Goal: Register for event/course

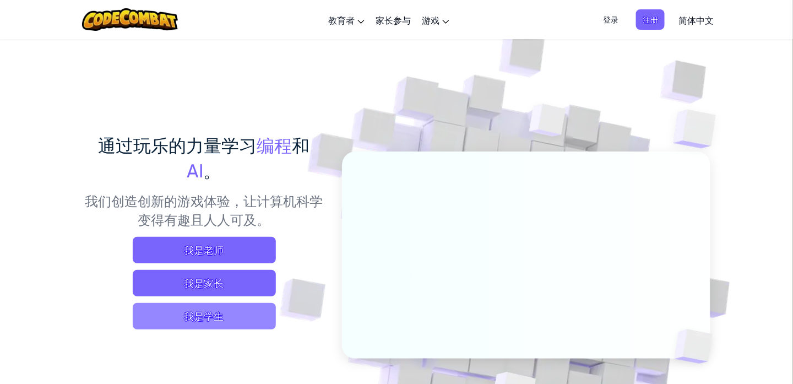
click at [236, 314] on span "我是学生" at bounding box center [204, 316] width 143 height 26
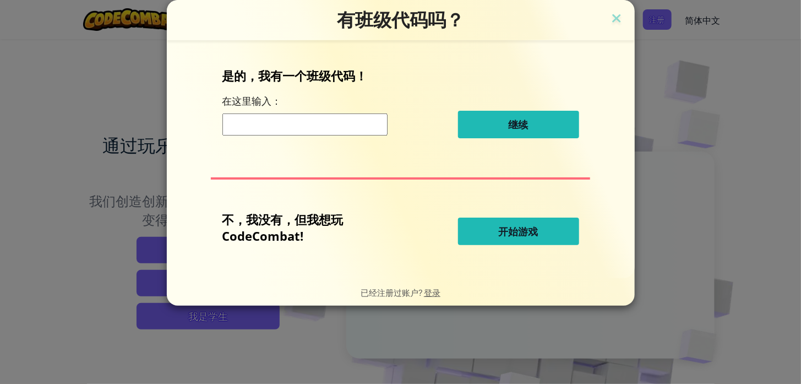
click at [480, 230] on button "开始游戏" at bounding box center [518, 231] width 121 height 28
select select "zh-[PERSON_NAME]"
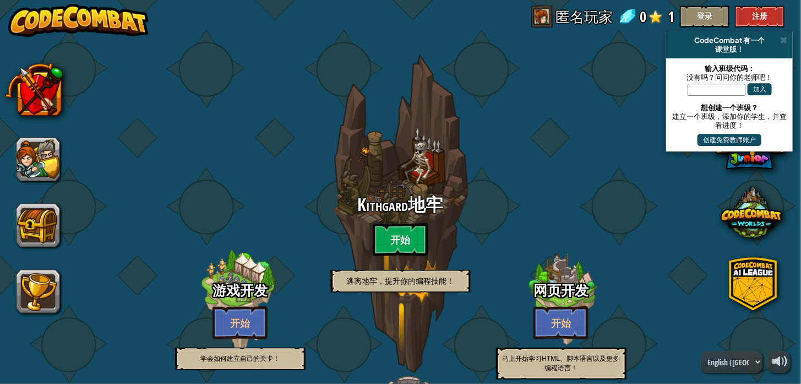
select select "zh-[PERSON_NAME]"
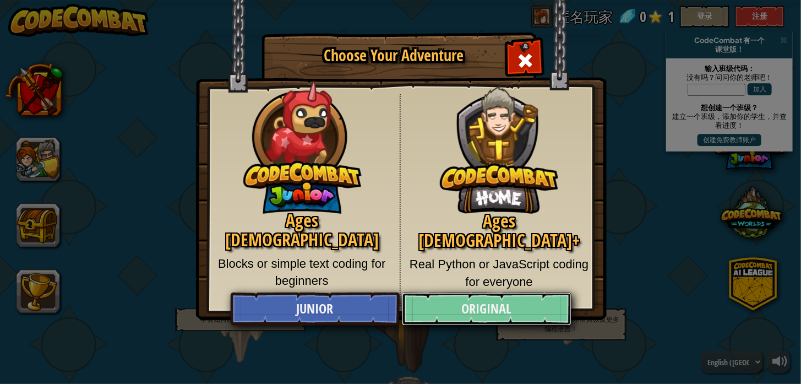
click at [489, 304] on link "Original" at bounding box center [487, 308] width 170 height 33
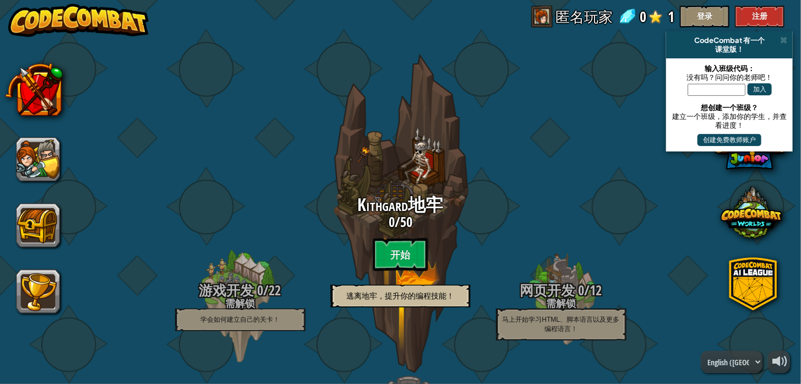
scroll to position [55, 0]
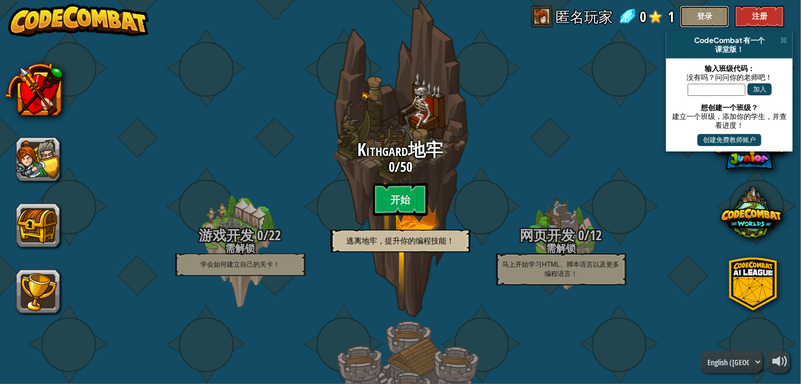
drag, startPoint x: 699, startPoint y: 19, endPoint x: 610, endPoint y: 106, distance: 124.2
click at [610, 106] on div "powered by CodeCombat 有一个 课堂版！ 输入班级代码： 没有吗？问问你的老师吧！ 加入 想创建一个班级？ 建立一个班级，添加你的学生，并…" at bounding box center [400, 192] width 801 height 384
click at [749, 14] on button "注册" at bounding box center [760, 17] width 50 height 22
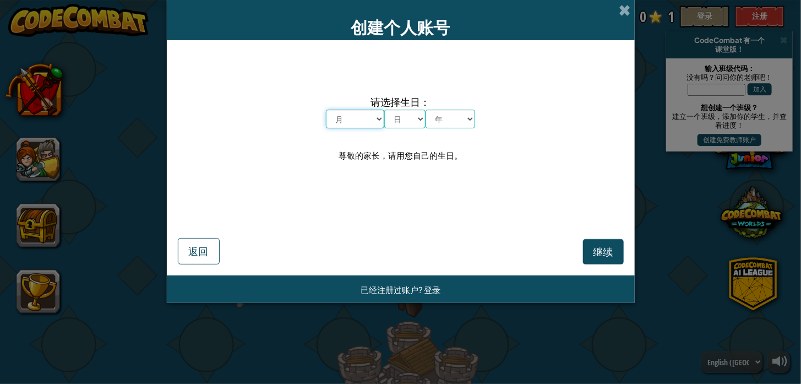
click at [367, 121] on select "月 一月 二月 三月 四月 五月 六月 七月 八月 九月 十月 十一月 十二月" at bounding box center [355, 119] width 58 height 19
click at [491, 132] on div "请选择生日： 月 一月 二月 三月 四月 五月 六月 七月 八月 九月 十月 十一月 十二月 日 1 2 3 4 5 6 7 8 9 10 11 12 13 …" at bounding box center [401, 128] width 446 height 155
click at [374, 116] on select "月 一月 二月 三月 四月 五月 六月 七月 八月 九月 十月 十一月 十二月" at bounding box center [355, 119] width 58 height 19
select select "5"
click at [326, 110] on select "月 一月 二月 三月 四月 五月 六月 七月 八月 九月 十月 十一月 十二月" at bounding box center [355, 119] width 58 height 19
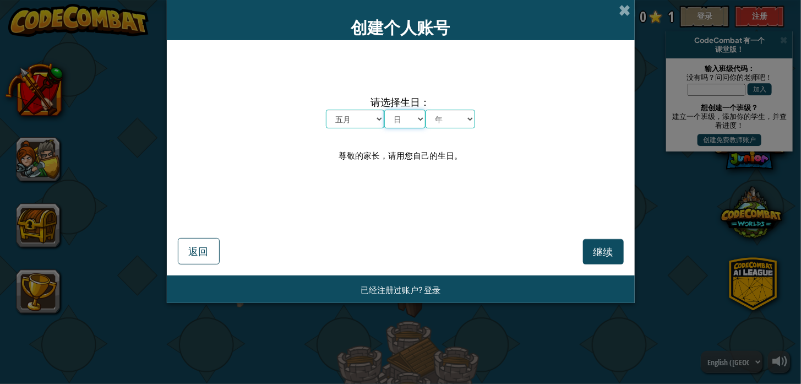
click at [413, 123] on select "日 1 2 3 4 5 6 7 8 9 10 11 12 13 14 15 16 17 18 19 20 21 22 23 24 25 26 27 28 29…" at bounding box center [404, 119] width 41 height 19
select select "14"
click at [384, 110] on select "日 1 2 3 4 5 6 7 8 9 10 11 12 13 14 15 16 17 18 19 20 21 22 23 24 25 26 27 28 29…" at bounding box center [404, 119] width 41 height 19
click at [448, 124] on select "年 2025 2024 2023 2022 2021 2020 2019 2018 2017 2016 2015 2014 2013 2012 2011 20…" at bounding box center [450, 119] width 50 height 19
select select "1996"
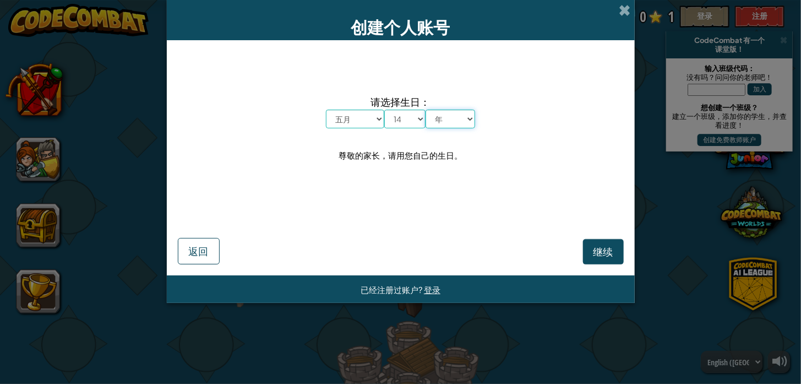
click at [425, 110] on select "年 2025 2024 2023 2022 2021 2020 2019 2018 2017 2016 2015 2014 2013 2012 2011 20…" at bounding box center [450, 119] width 50 height 19
click at [599, 252] on span "继续" at bounding box center [603, 251] width 20 height 13
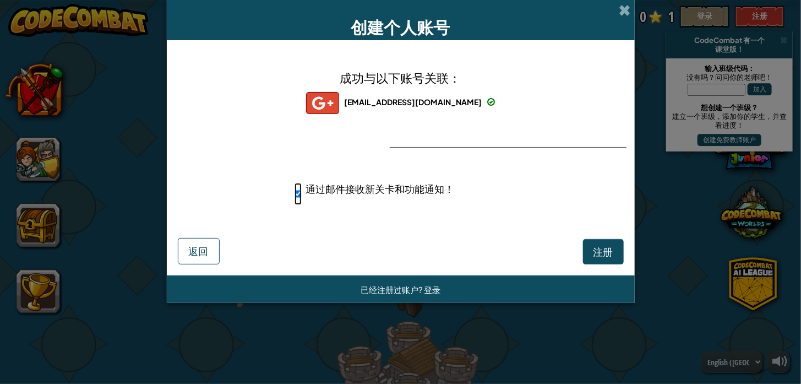
click at [298, 195] on input "通过邮件接收新关卡和功能通知！" at bounding box center [297, 194] width 7 height 22
checkbox input "false"
click at [600, 250] on span "注册" at bounding box center [603, 251] width 20 height 13
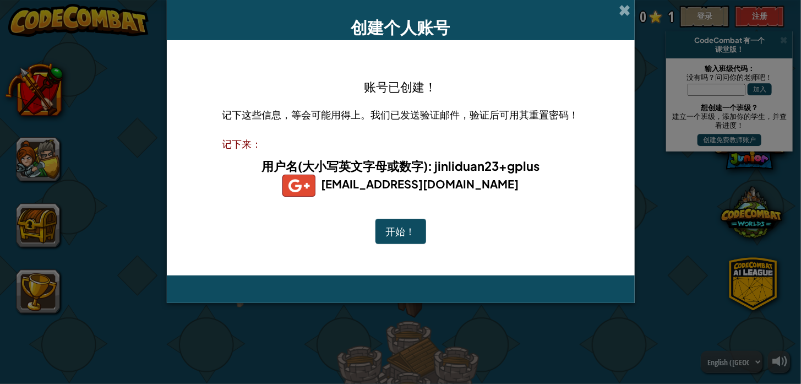
click at [421, 229] on button "开始！" at bounding box center [400, 231] width 51 height 25
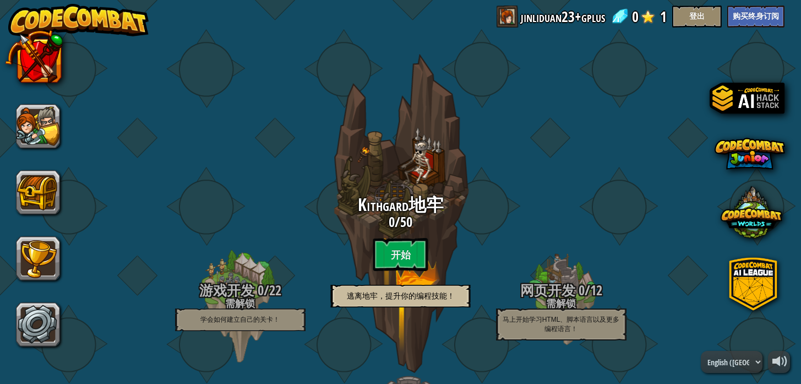
select select "zh-[PERSON_NAME]"
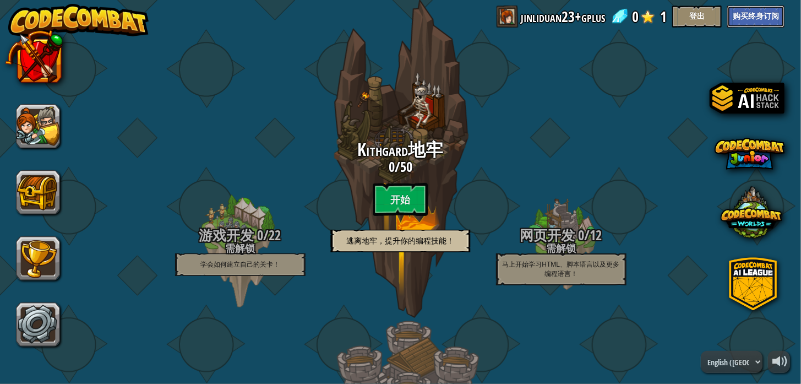
click at [768, 16] on button "购买终身订阅" at bounding box center [755, 17] width 57 height 22
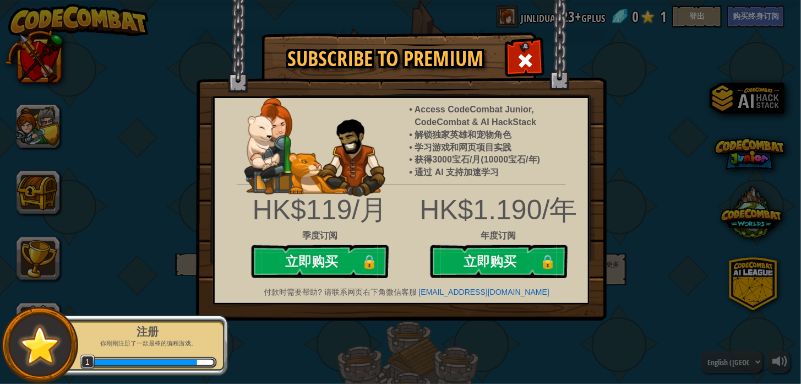
click at [656, 112] on div "Subscribe to Premium Access CodeCombat Junior, CodeCombat & AI HackStack 解锁独家英雄…" at bounding box center [400, 192] width 801 height 384
click at [526, 67] on span at bounding box center [525, 61] width 18 height 18
